Goal: Task Accomplishment & Management: Use online tool/utility

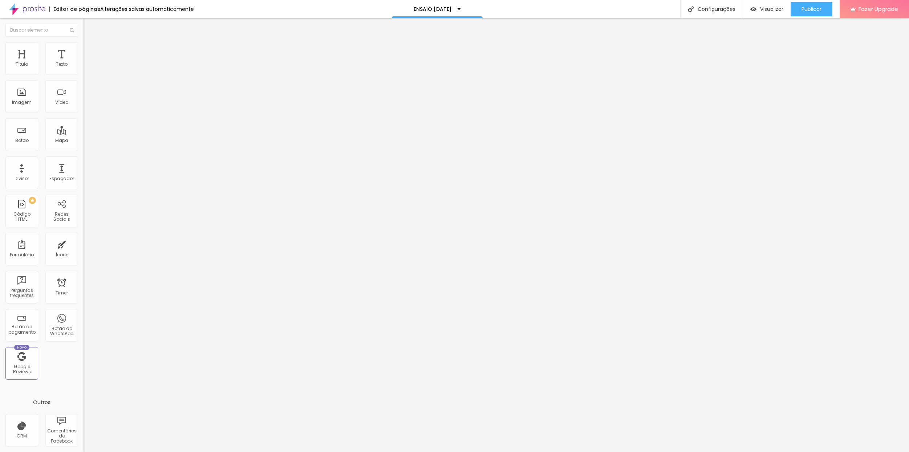
click at [86, 68] on icon "button" at bounding box center [86, 66] width 1 height 1
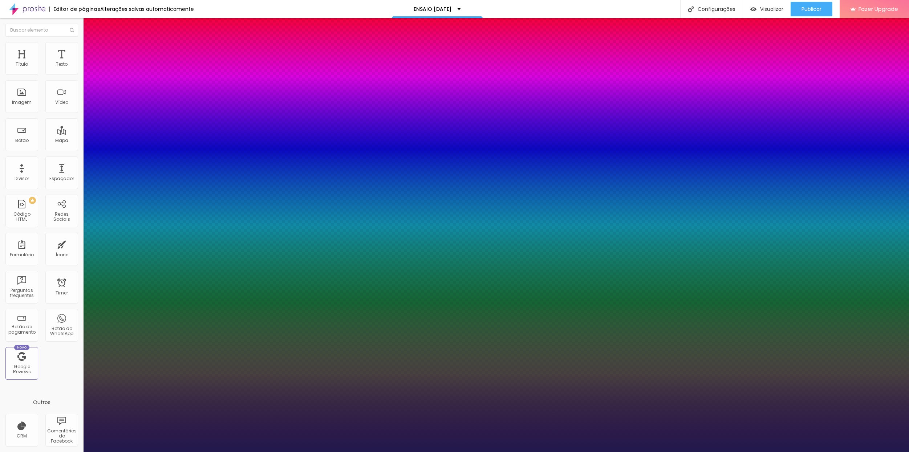
type input "1"
click at [493, 452] on div at bounding box center [454, 452] width 909 height 0
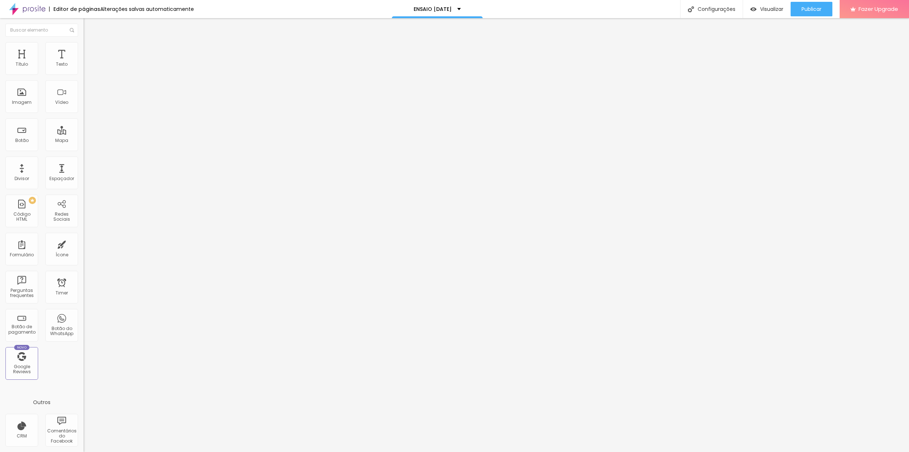
click at [84, 70] on button "button" at bounding box center [89, 66] width 10 height 8
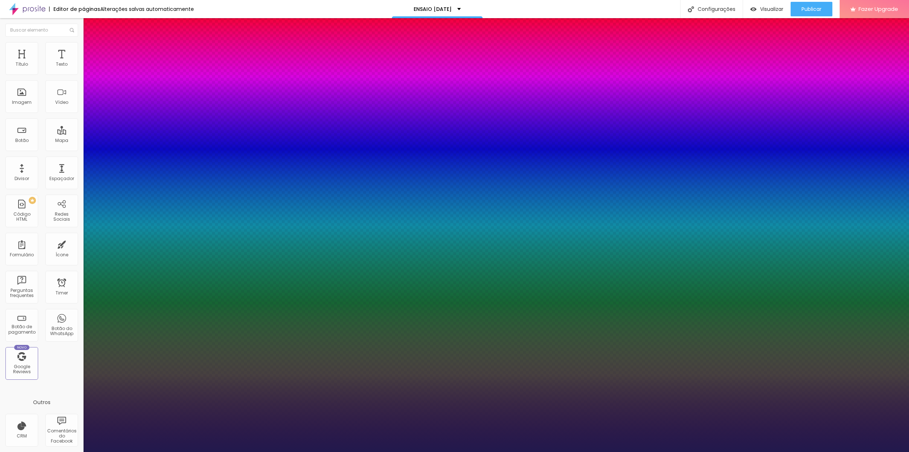
type input "1"
click at [272, 452] on div at bounding box center [454, 452] width 909 height 0
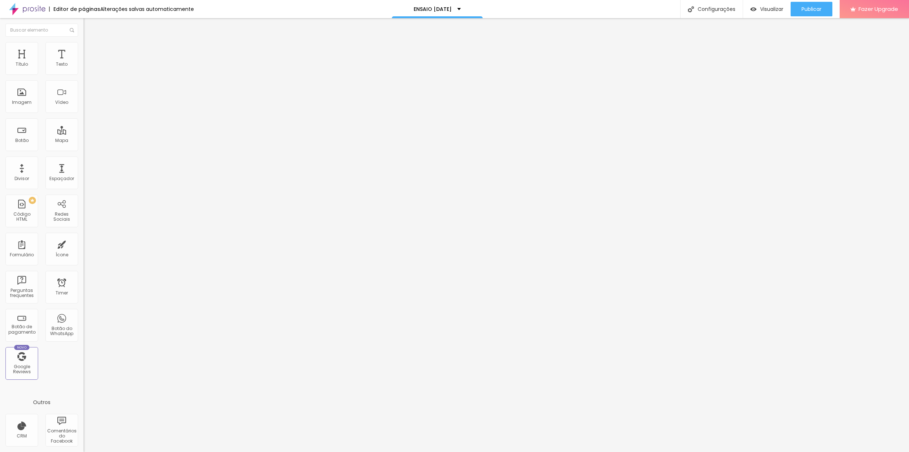
click at [84, 62] on span "Adicionar imagem" at bounding box center [107, 59] width 47 height 6
click at [84, 62] on span "Trocar imagem" at bounding box center [104, 59] width 40 height 6
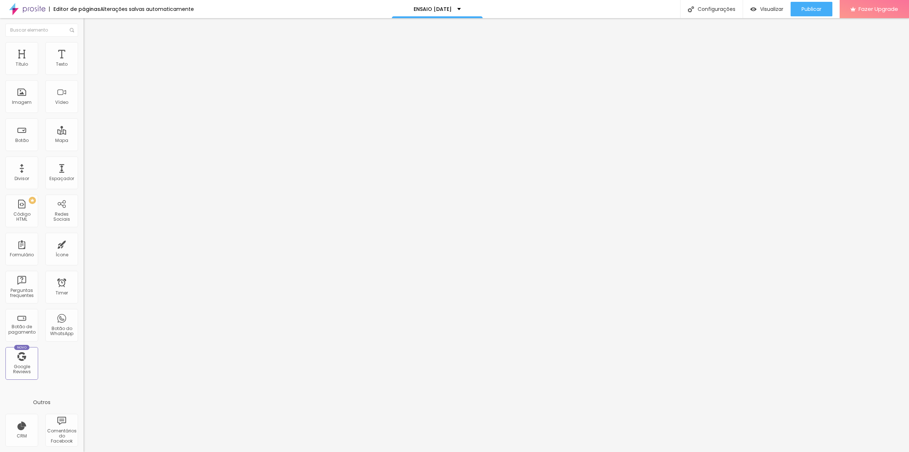
click at [89, 28] on img "button" at bounding box center [92, 27] width 6 height 6
click at [90, 51] on span "Avançado" at bounding box center [102, 54] width 24 height 6
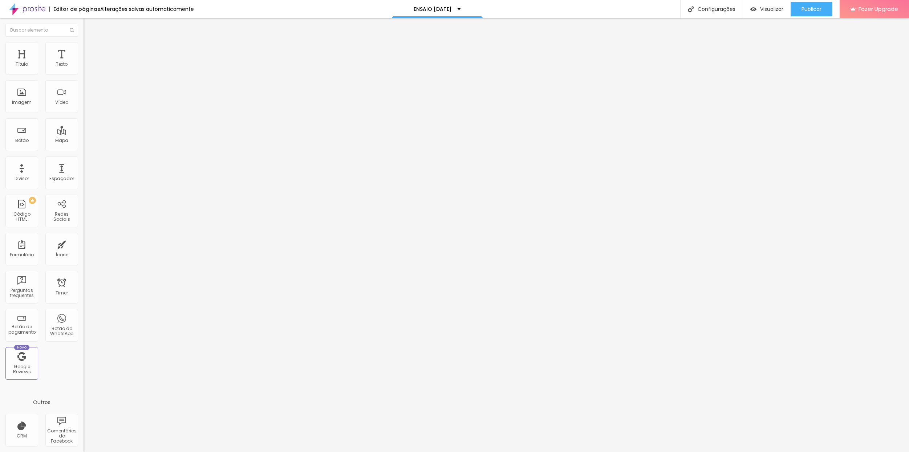
click at [90, 50] on span "Estilo" at bounding box center [95, 47] width 11 height 6
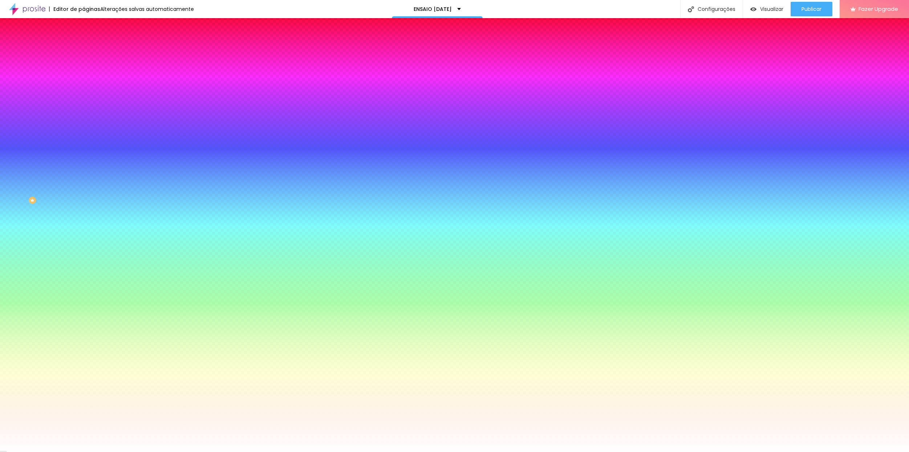
click at [84, 99] on div at bounding box center [126, 99] width 84 height 0
drag, startPoint x: 73, startPoint y: 193, endPoint x: 67, endPoint y: 207, distance: 14.6
click at [84, 202] on div "Editar Seção Conteúdo Estilo Avançado Imagem de fundo Adicionar imagem Efeito d…" at bounding box center [126, 235] width 84 height 434
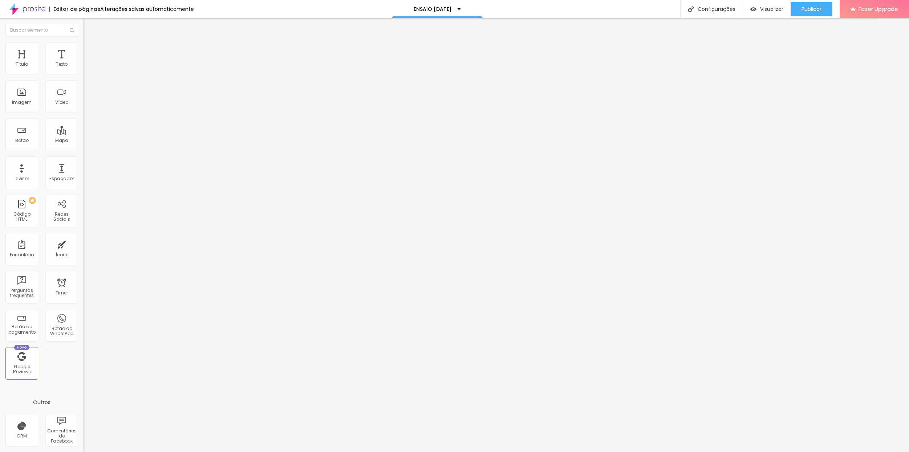
click at [84, 70] on button "button" at bounding box center [89, 66] width 10 height 8
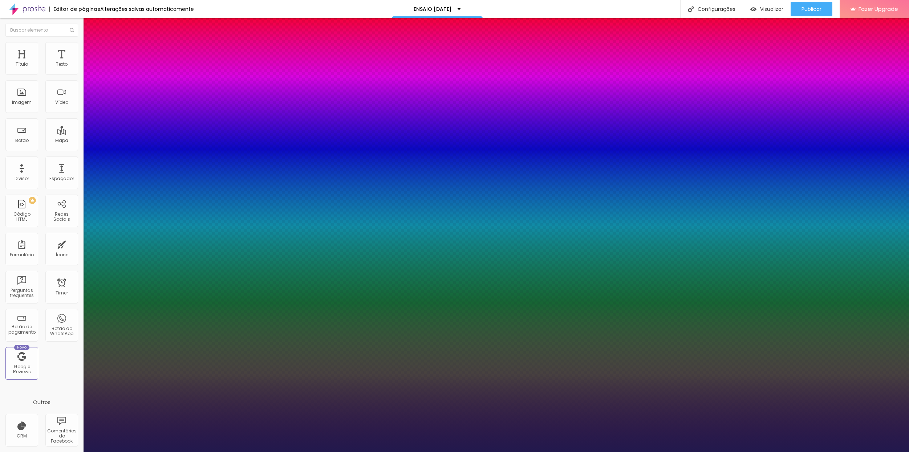
type input "1"
type input "54"
type input "1"
type input "55"
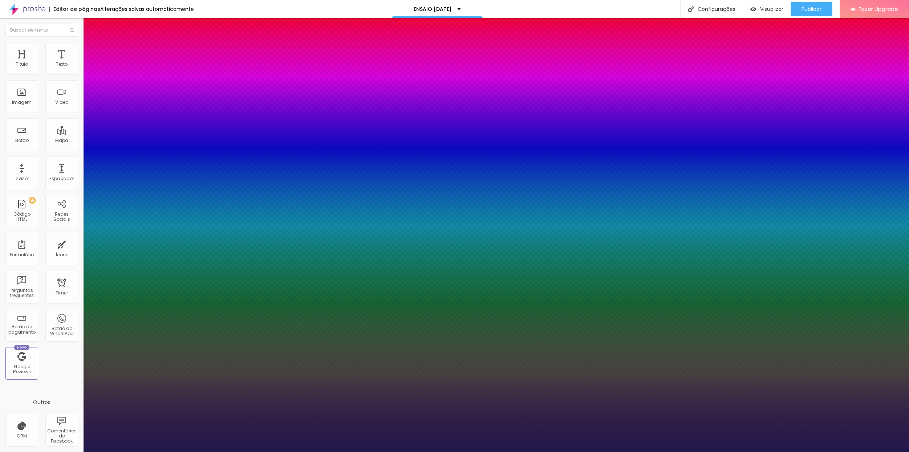
type input "55"
type input "1"
type input "59"
type input "1"
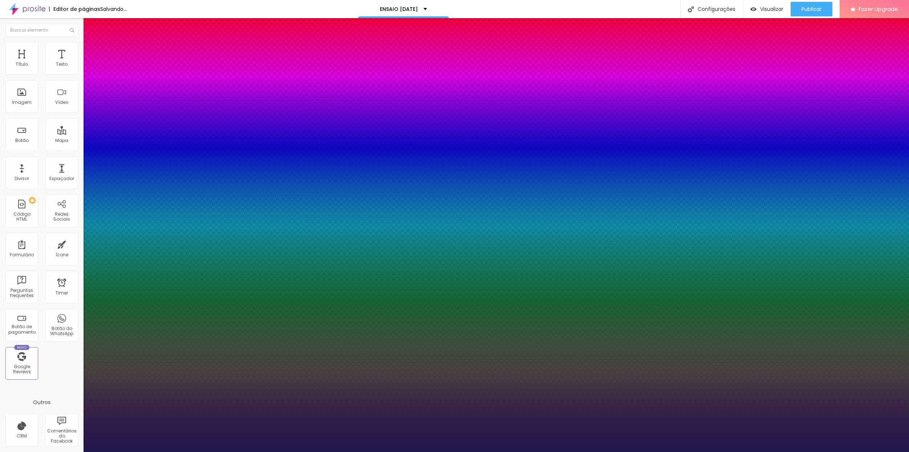
drag, startPoint x: 120, startPoint y: 122, endPoint x: 133, endPoint y: 123, distance: 13.5
type input "78"
type input "1"
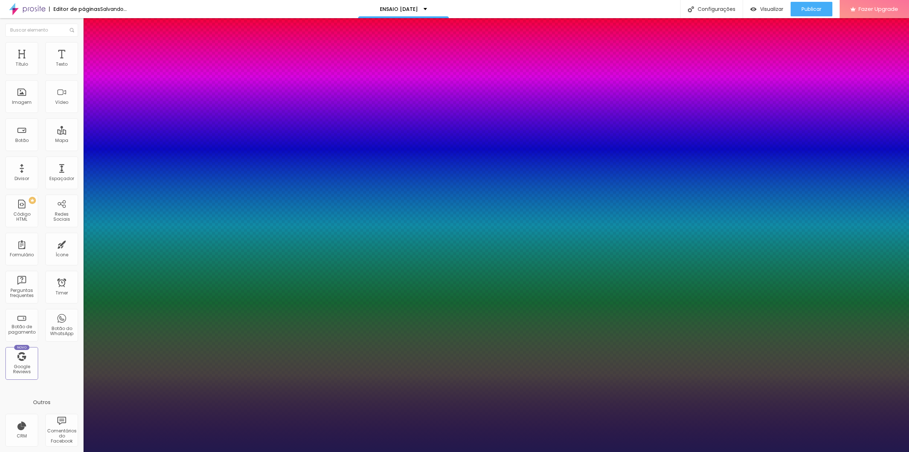
type input "80"
type input "1"
type input "79"
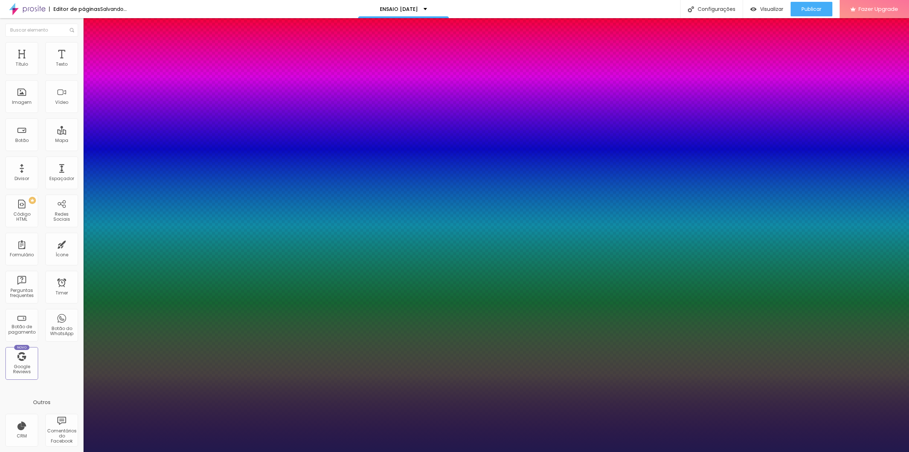
type input "79"
type input "1"
type input "78"
type input "1"
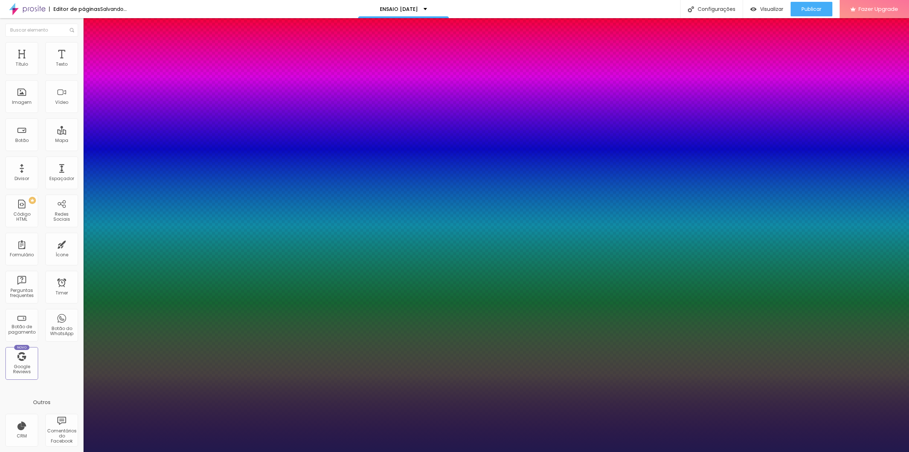
type input "79"
type input "1"
type input "82"
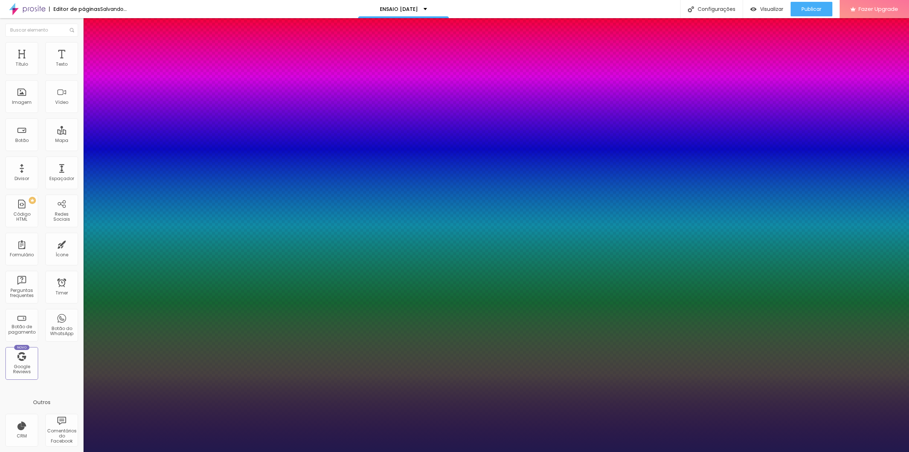
type input "1"
type input "84"
type input "1"
type input "87"
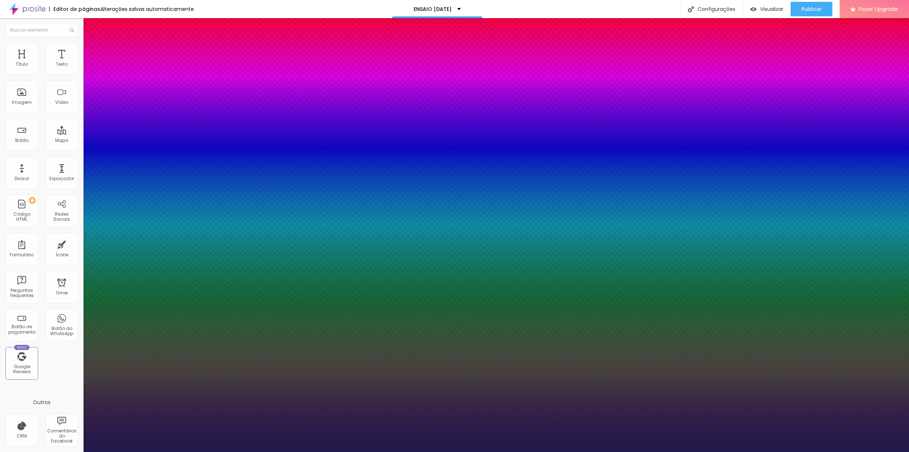
type input "87"
type input "1"
type input "84"
type input "1"
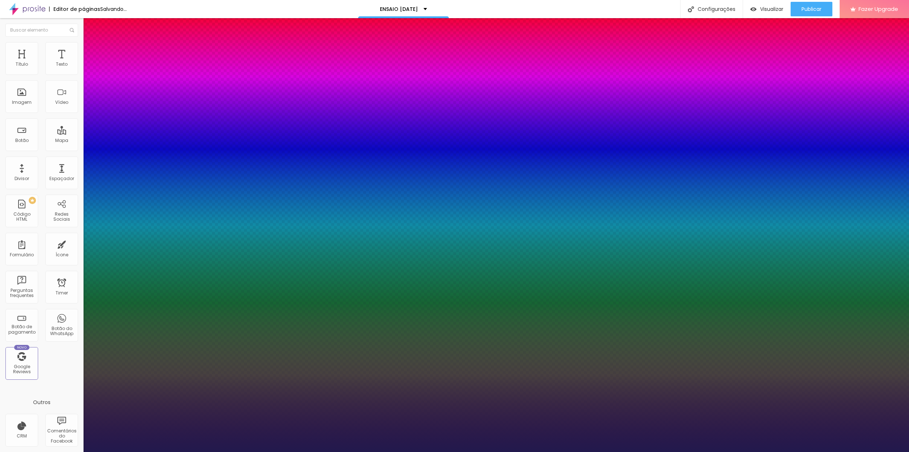
type input "83"
type input "1"
type input "82"
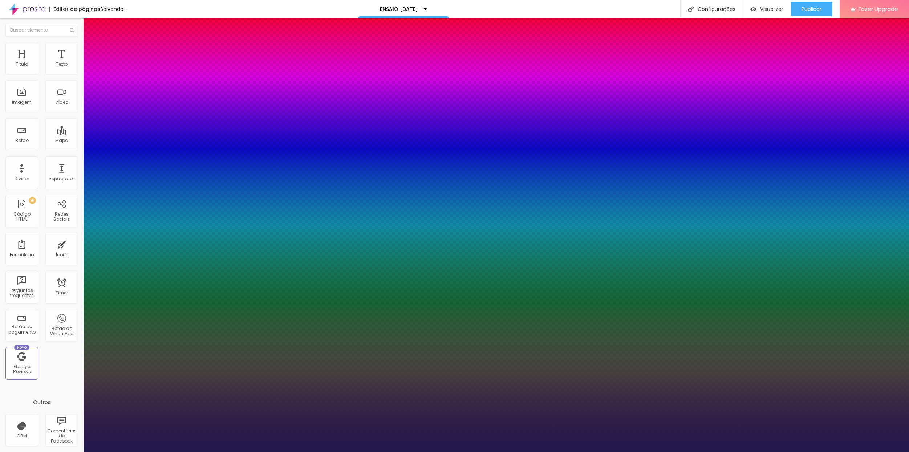
type input "1"
type input "81"
type input "1"
type input "82"
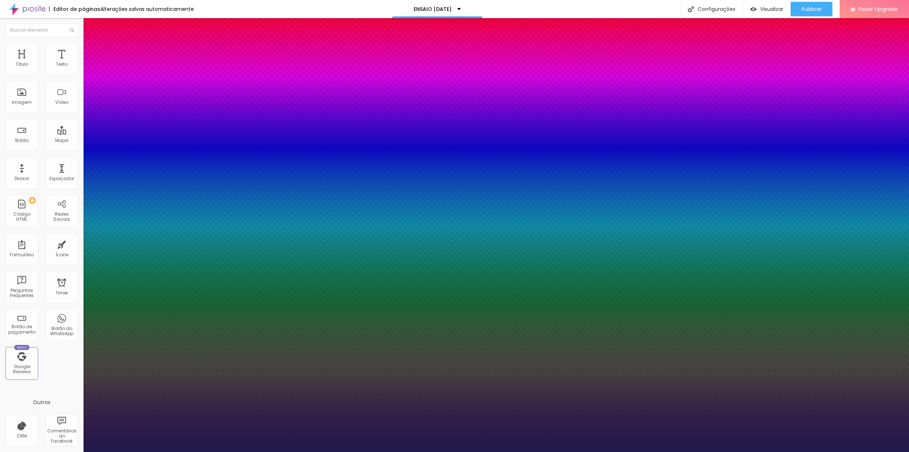
type input "82"
type input "1"
type input "83"
type input "1"
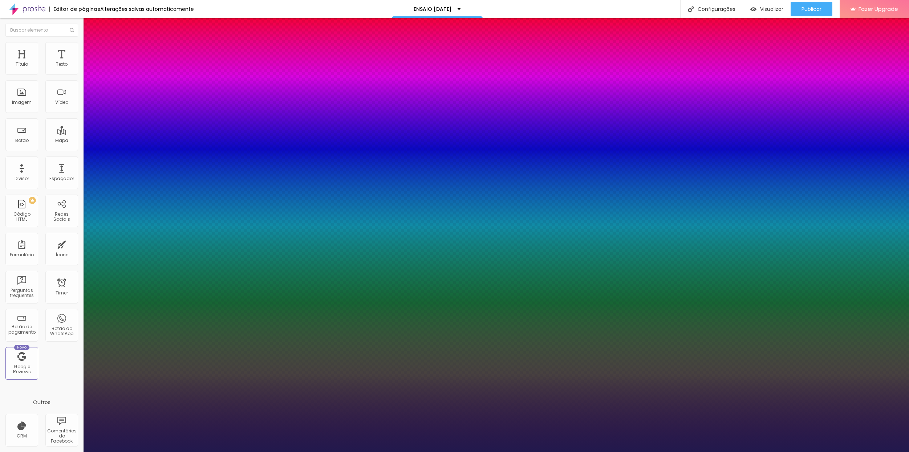
type input "82"
type input "1"
type input "81"
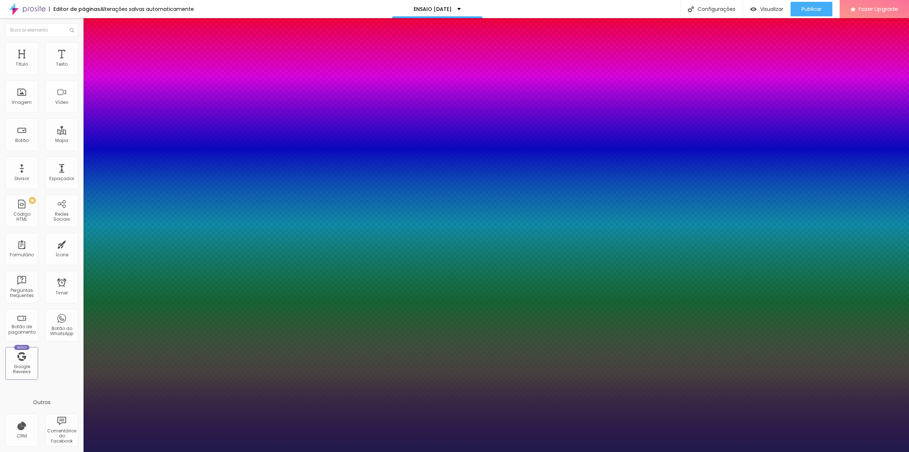
type input "1"
drag, startPoint x: 133, startPoint y: 123, endPoint x: 137, endPoint y: 121, distance: 4.1
type input "81"
click at [495, 452] on div at bounding box center [454, 452] width 909 height 0
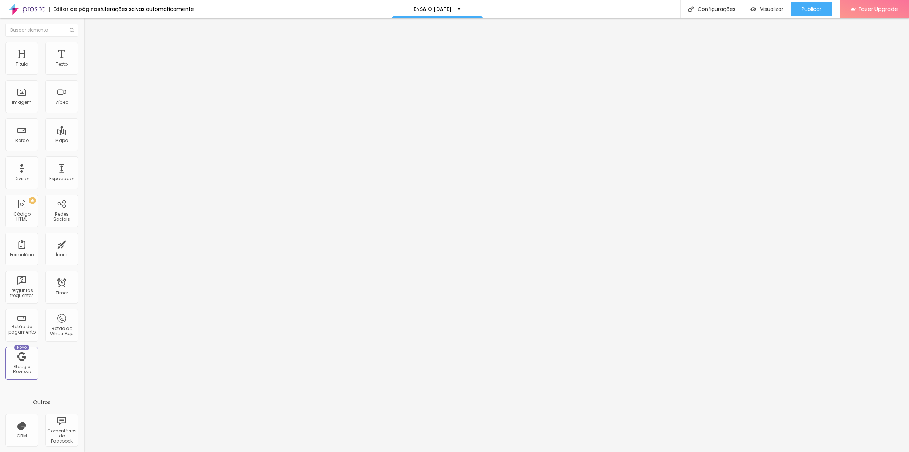
click at [86, 105] on icon "button" at bounding box center [88, 103] width 4 height 4
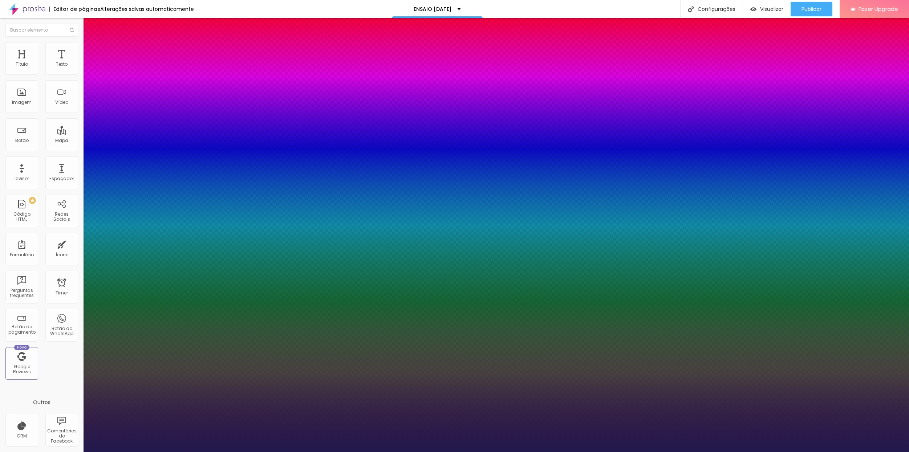
type input "1"
type input "63"
type input "1"
drag, startPoint x: 127, startPoint y: 203, endPoint x: 136, endPoint y: 204, distance: 9.5
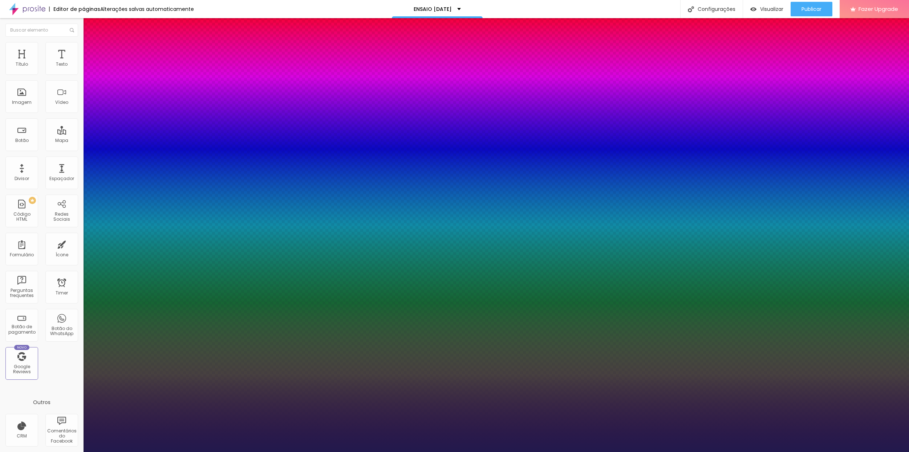
type input "85"
type input "1"
type input "86"
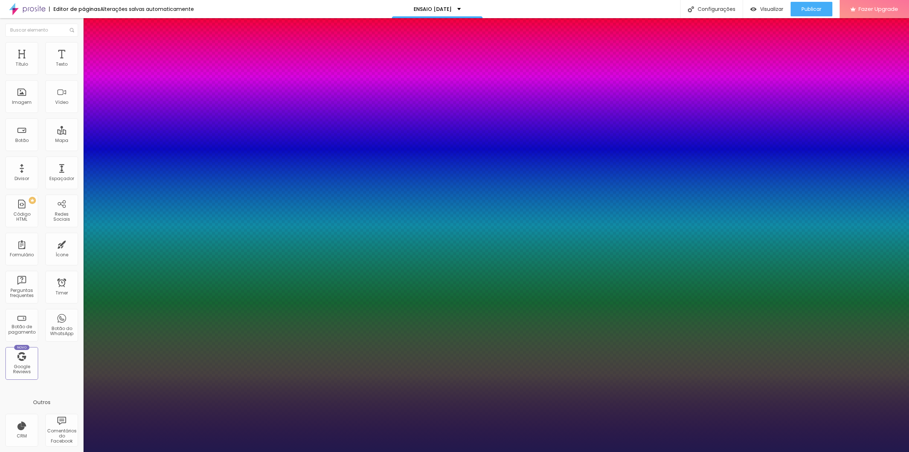
type input "86"
type input "1"
type input "85"
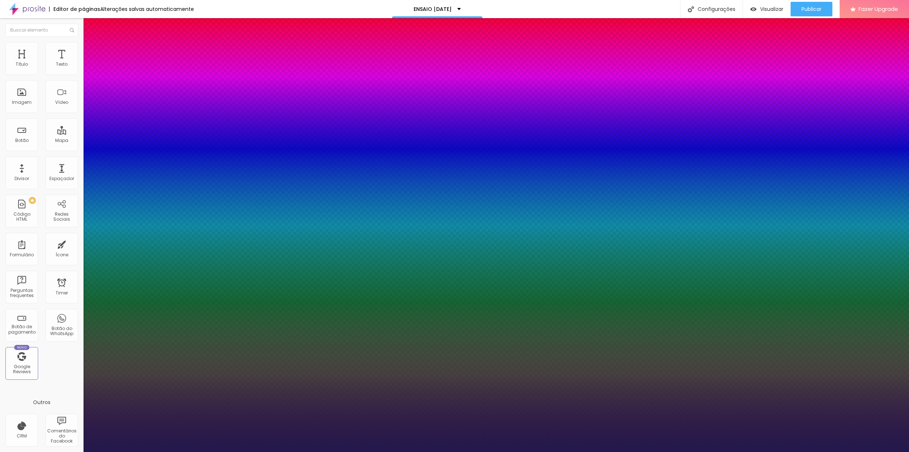
type input "1"
type input "84"
type input "1"
type input "83"
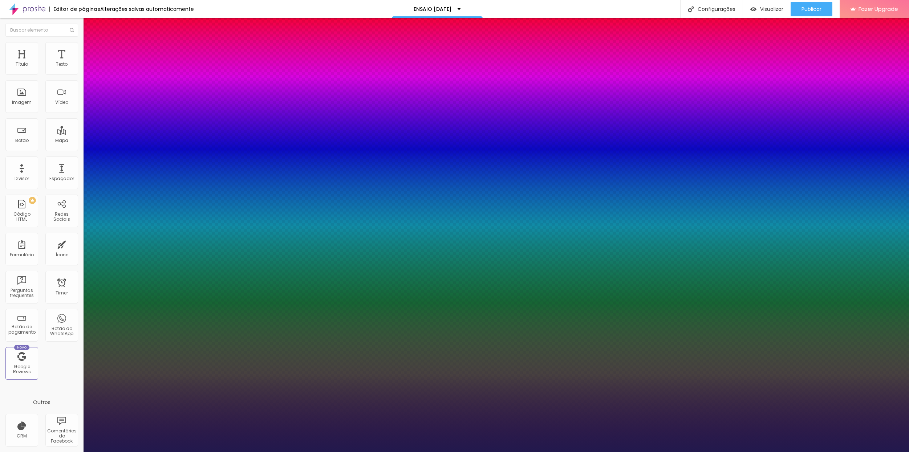
type input "83"
type input "1"
type input "82"
type input "1"
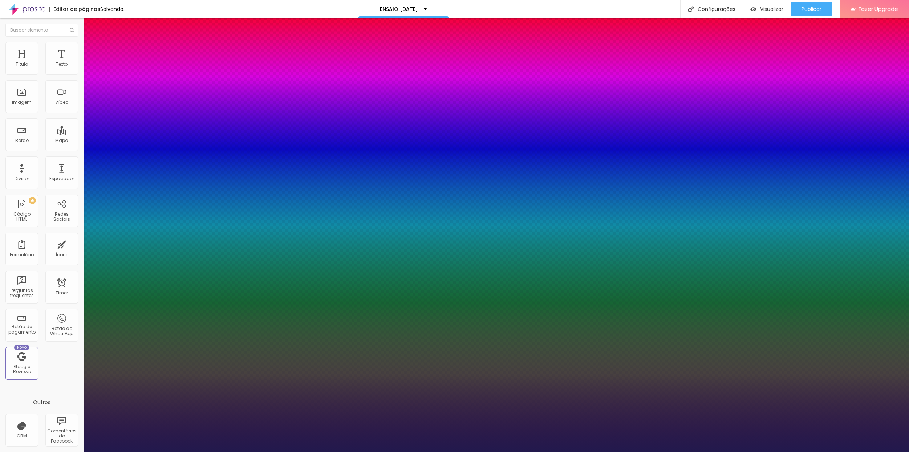
type input "82"
type input "1"
click at [278, 452] on div at bounding box center [454, 452] width 909 height 0
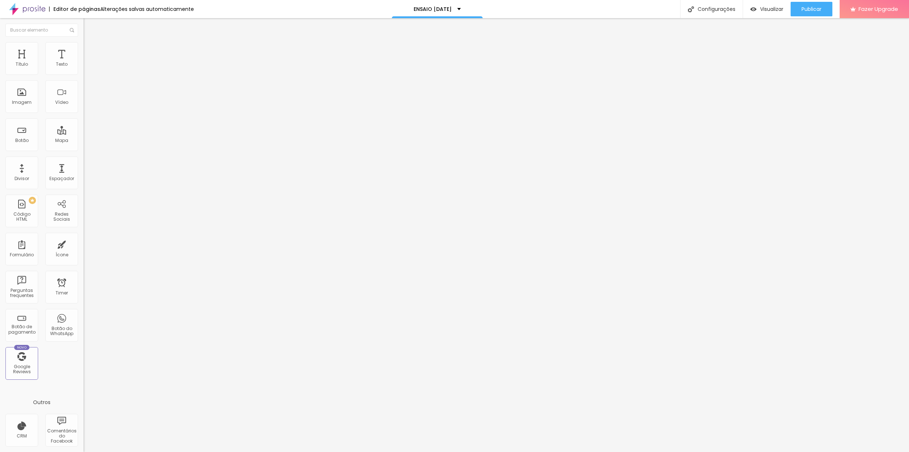
click at [84, 29] on button "Editar Coluna" at bounding box center [126, 26] width 84 height 17
click at [89, 28] on img "button" at bounding box center [92, 27] width 6 height 6
click at [89, 26] on img "button" at bounding box center [92, 27] width 6 height 6
click at [84, 62] on span "Adicionar imagem" at bounding box center [107, 59] width 47 height 6
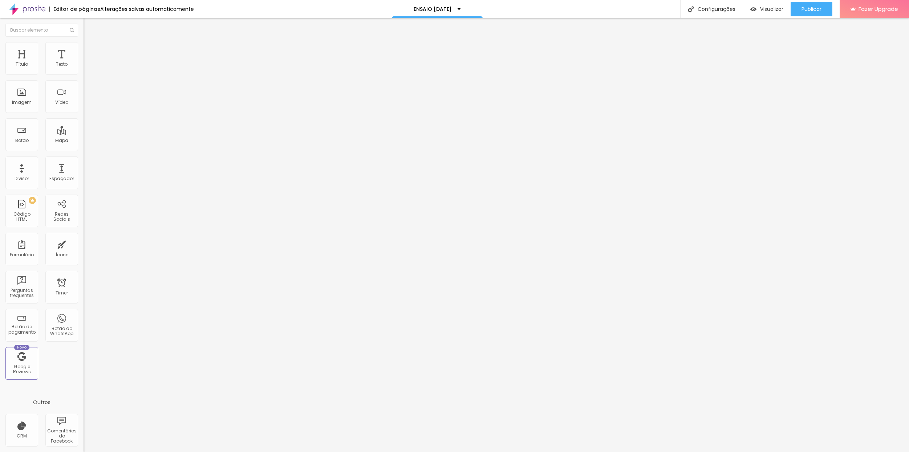
type input "33"
type input "84"
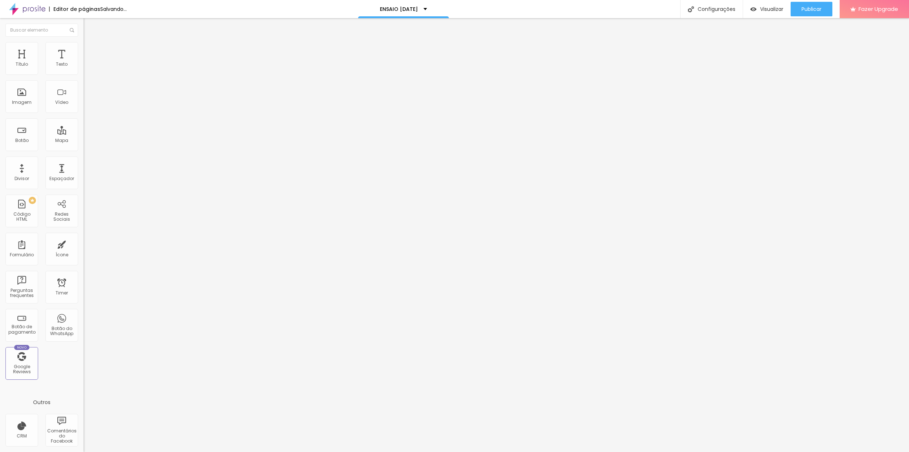
type input "84"
drag, startPoint x: 25, startPoint y: 72, endPoint x: 31, endPoint y: 68, distance: 7.6
click at [84, 134] on input "range" at bounding box center [107, 137] width 47 height 6
